Goal: Task Accomplishment & Management: Manage account settings

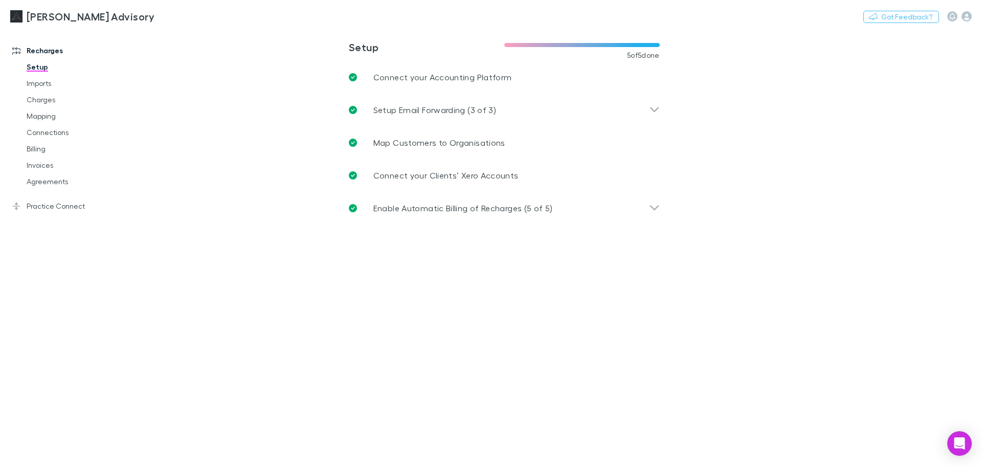
click at [354, 312] on main "**********" at bounding box center [558, 247] width 850 height 437
click at [69, 208] on link "Practice Connect" at bounding box center [70, 206] width 136 height 16
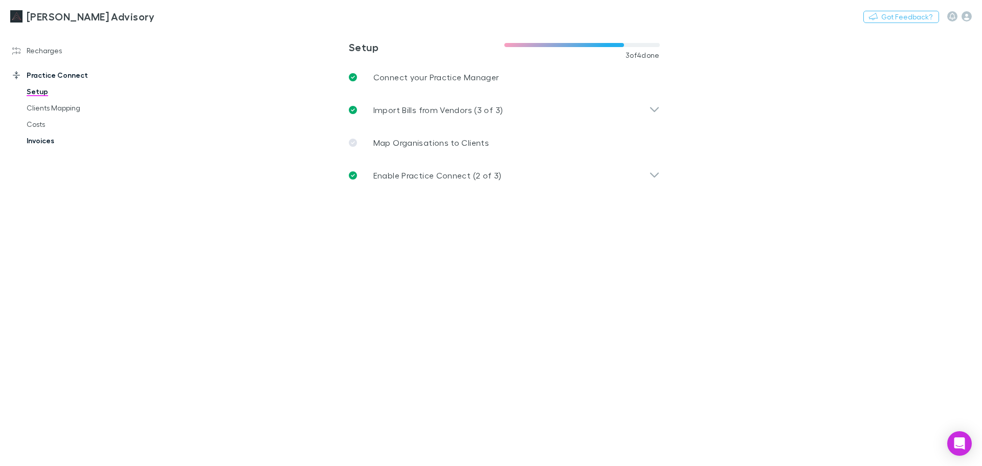
click at [54, 141] on link "Invoices" at bounding box center [77, 141] width 122 height 16
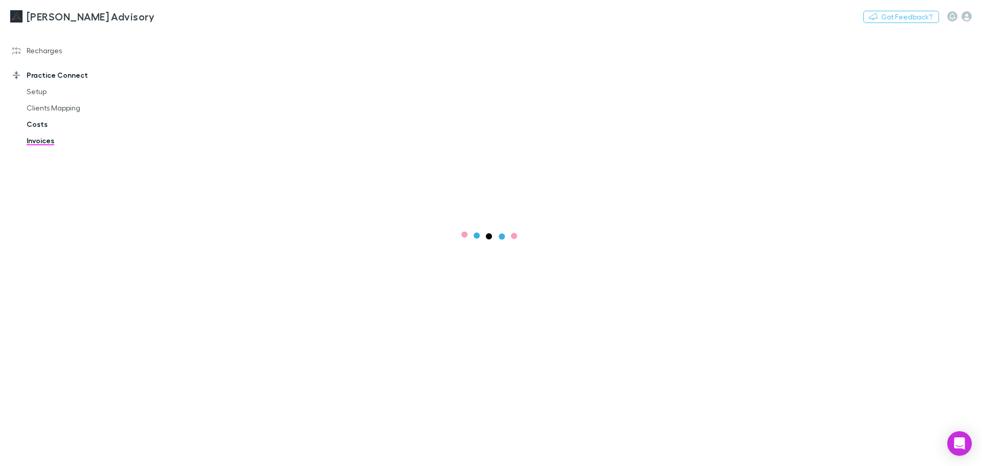
click at [55, 129] on link "Costs" at bounding box center [77, 124] width 122 height 16
click at [70, 103] on link "Clients Mapping" at bounding box center [77, 108] width 122 height 16
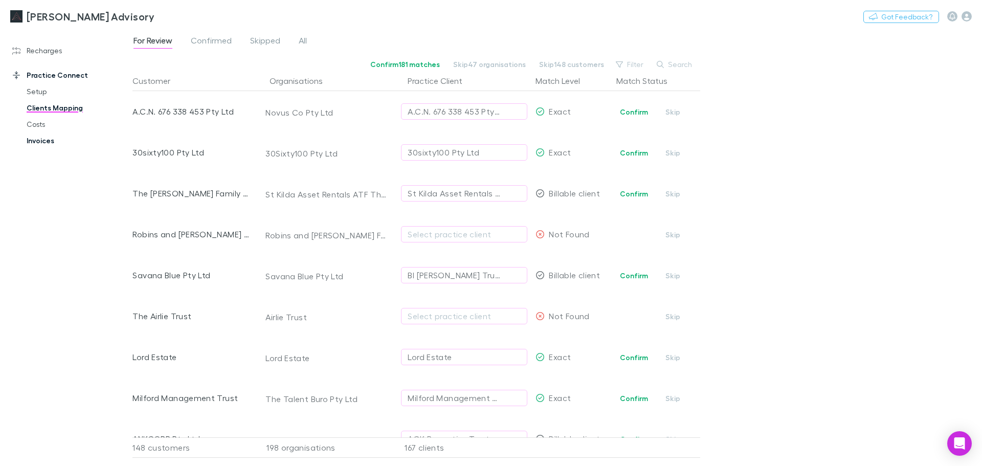
click at [34, 143] on link "Invoices" at bounding box center [77, 141] width 122 height 16
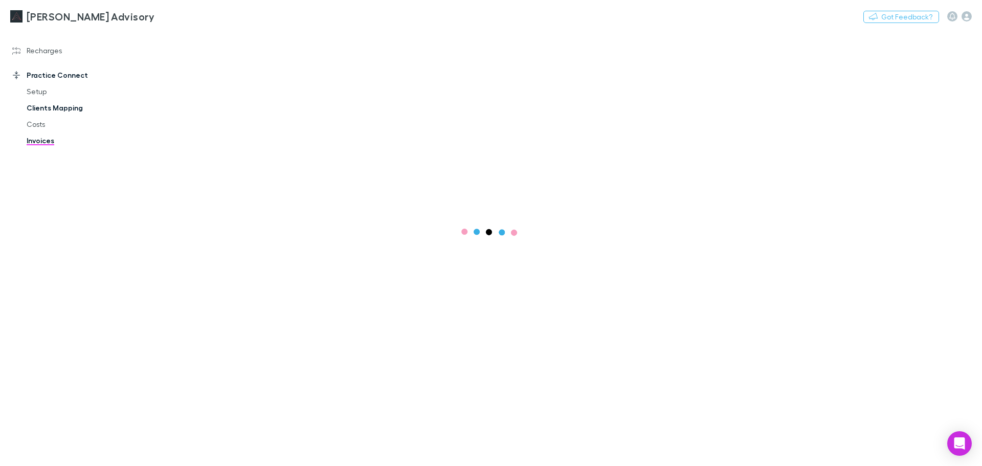
click at [53, 111] on link "Clients Mapping" at bounding box center [77, 108] width 122 height 16
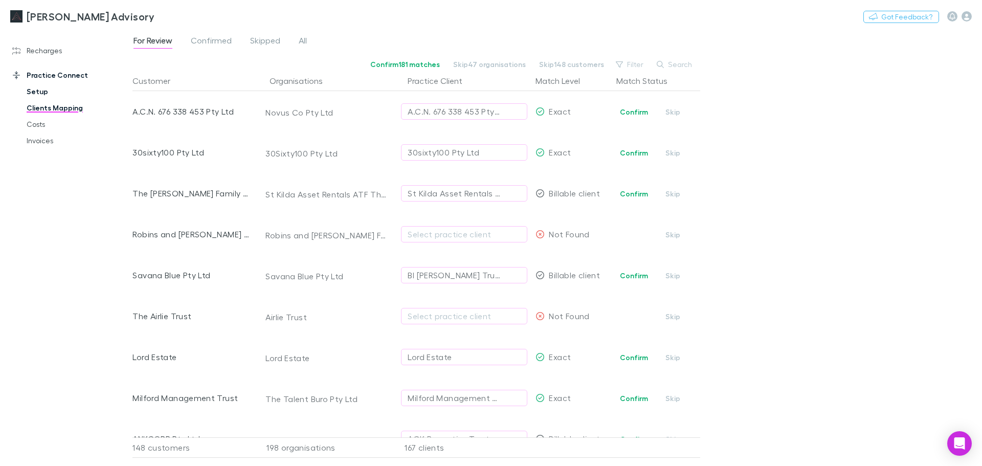
click at [53, 86] on link "Setup" at bounding box center [77, 91] width 122 height 16
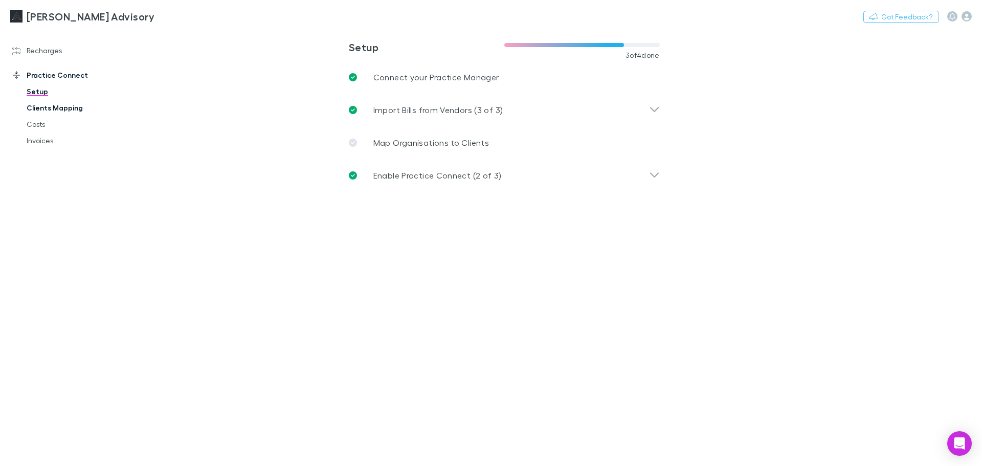
click at [42, 110] on link "Clients Mapping" at bounding box center [77, 108] width 122 height 16
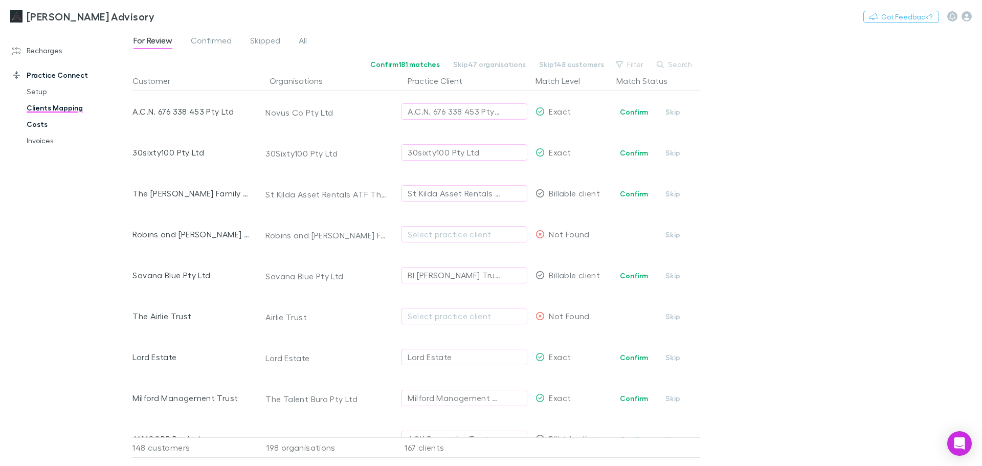
click at [36, 126] on link "Costs" at bounding box center [77, 124] width 122 height 16
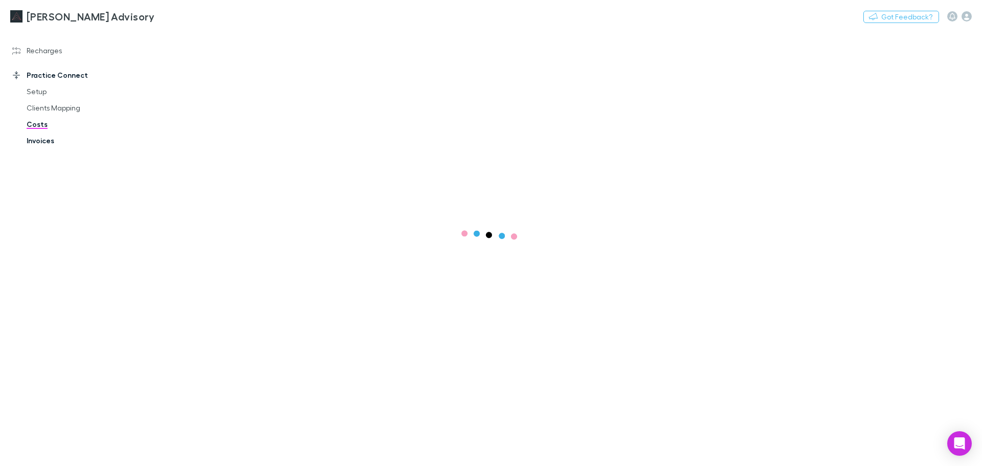
click at [32, 141] on link "Invoices" at bounding box center [77, 141] width 122 height 16
click at [53, 58] on link "Recharges" at bounding box center [70, 50] width 136 height 16
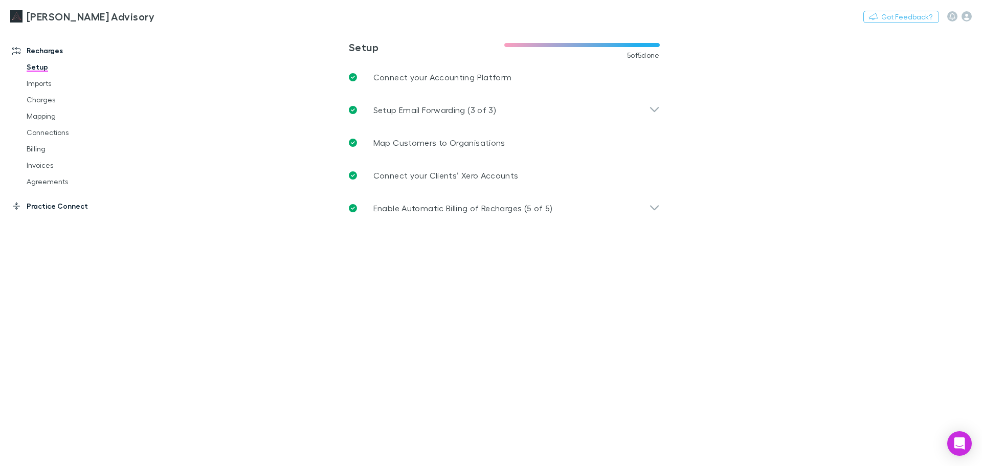
click at [35, 203] on link "Practice Connect" at bounding box center [70, 206] width 136 height 16
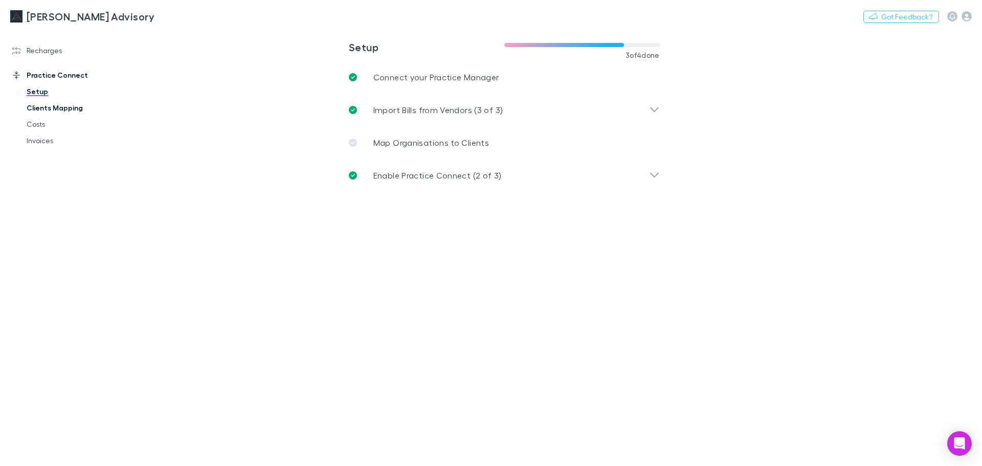
click at [76, 108] on link "Clients Mapping" at bounding box center [77, 108] width 122 height 16
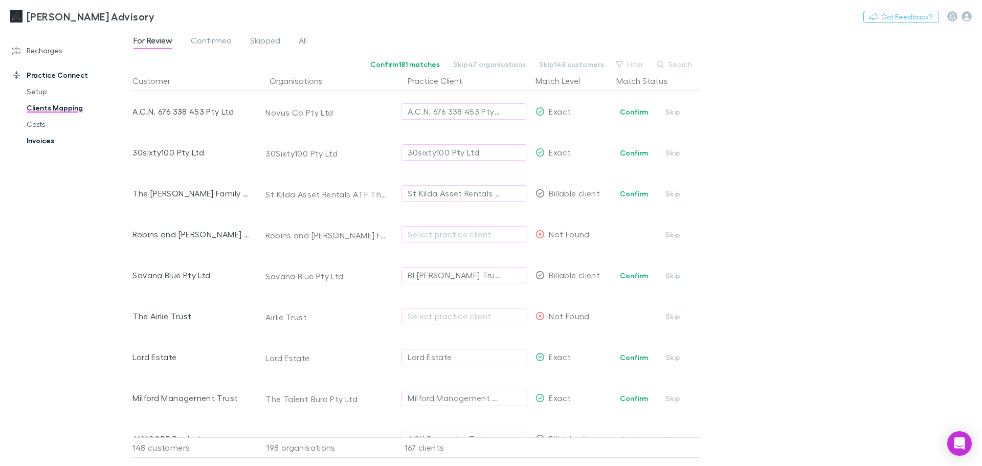
click at [48, 141] on link "Invoices" at bounding box center [77, 141] width 122 height 16
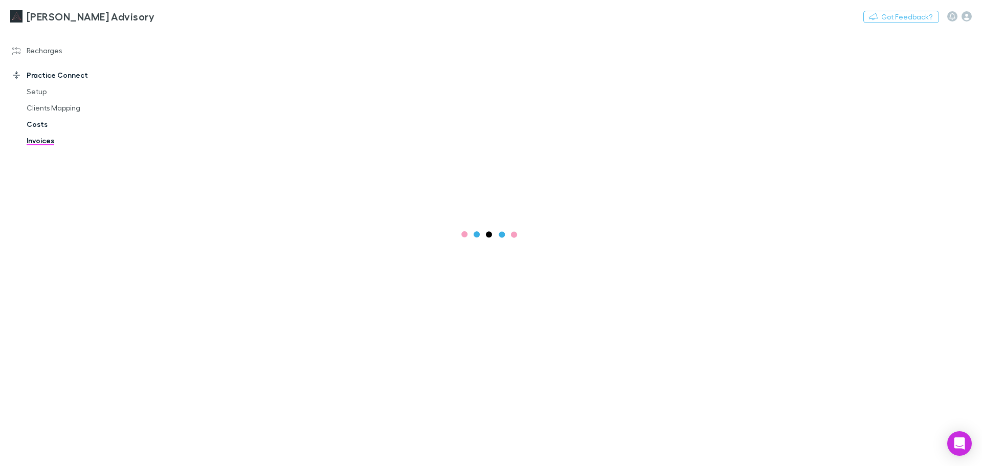
click at [45, 124] on link "Costs" at bounding box center [77, 124] width 122 height 16
click at [35, 95] on link "Setup" at bounding box center [77, 91] width 122 height 16
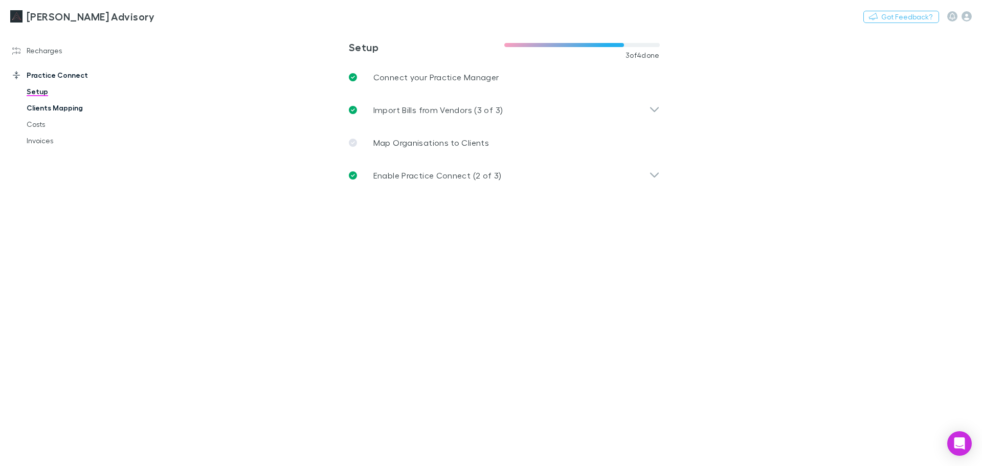
click at [31, 109] on link "Clients Mapping" at bounding box center [77, 108] width 122 height 16
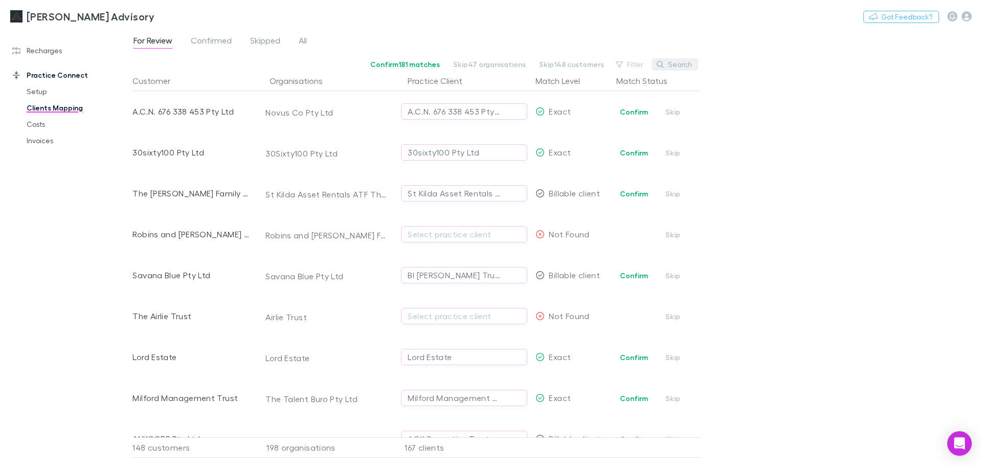
click at [675, 60] on button "Search" at bounding box center [675, 64] width 47 height 12
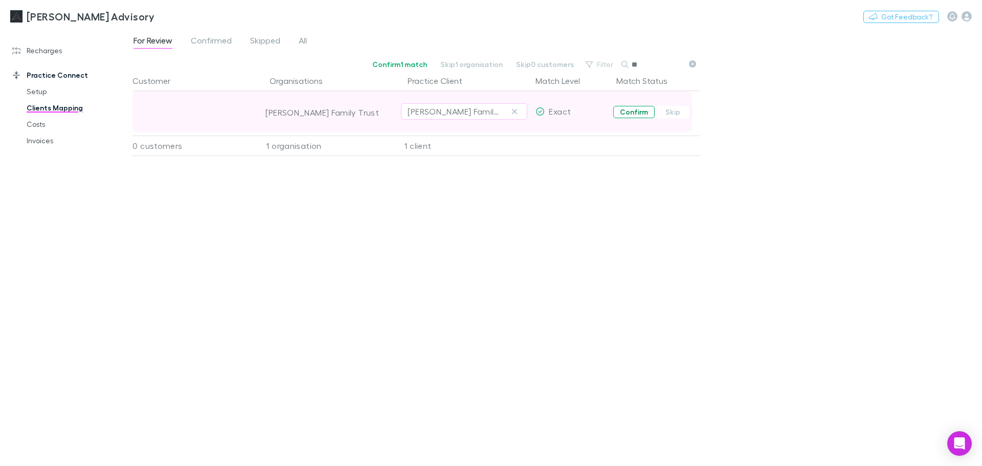
type input "**"
click at [637, 111] on button "Confirm" at bounding box center [633, 112] width 41 height 12
click at [40, 124] on link "Costs" at bounding box center [77, 124] width 122 height 16
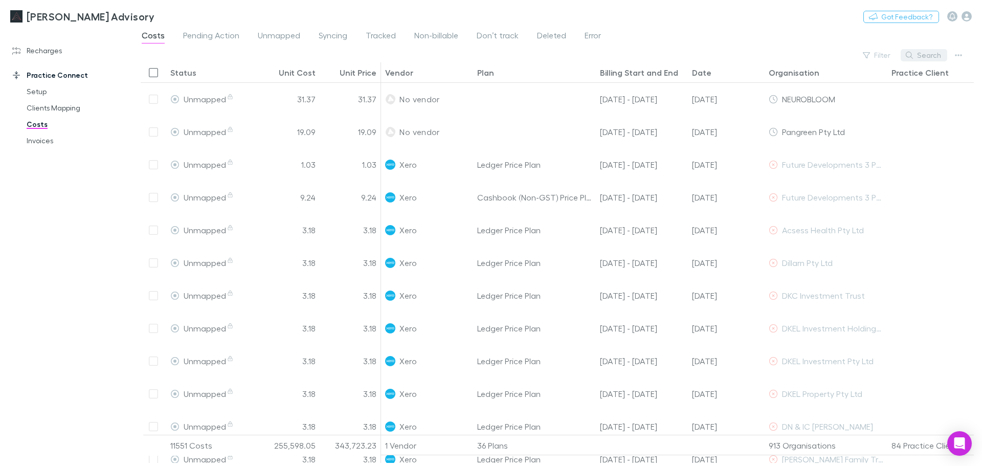
click at [919, 55] on button "Search" at bounding box center [924, 55] width 47 height 12
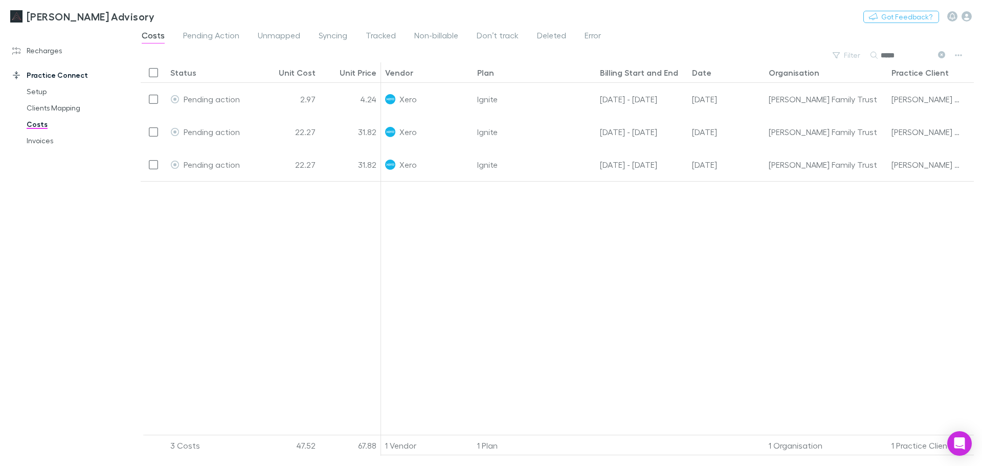
type input "*****"
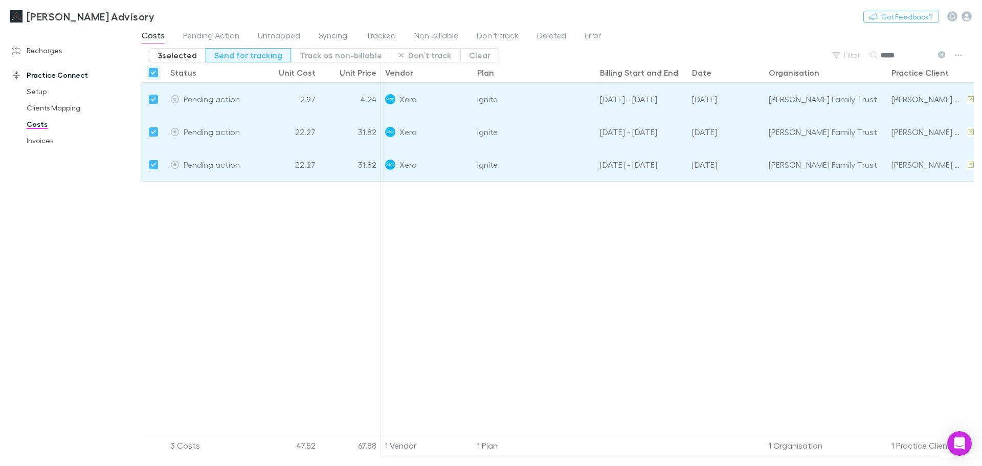
click at [229, 60] on button "Send for tracking" at bounding box center [248, 55] width 85 height 14
